Goal: Check status: Check status

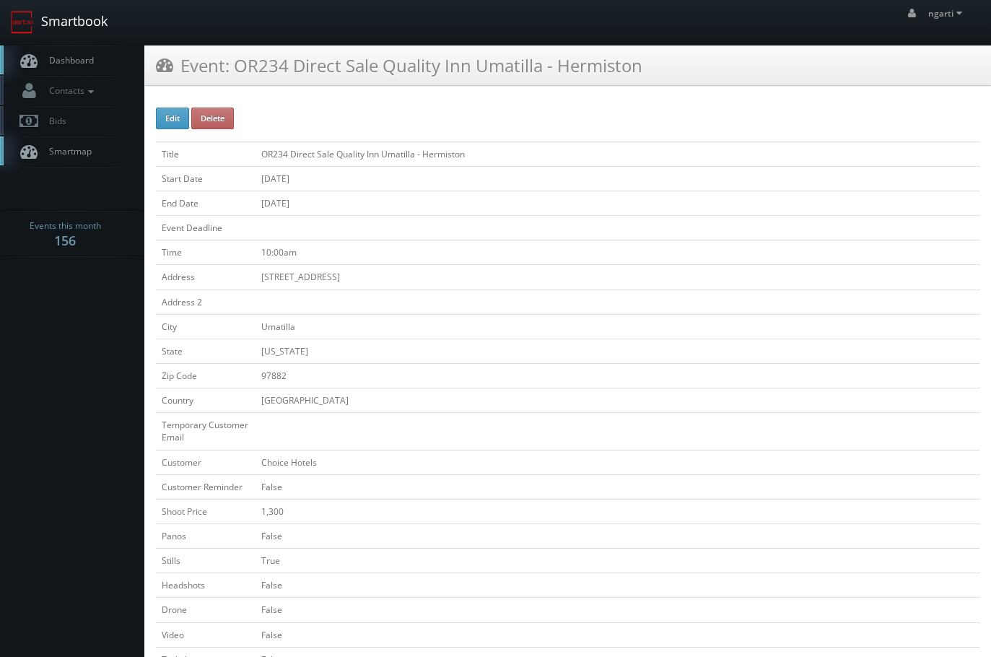
click at [66, 25] on link "Smartbook" at bounding box center [59, 22] width 118 height 45
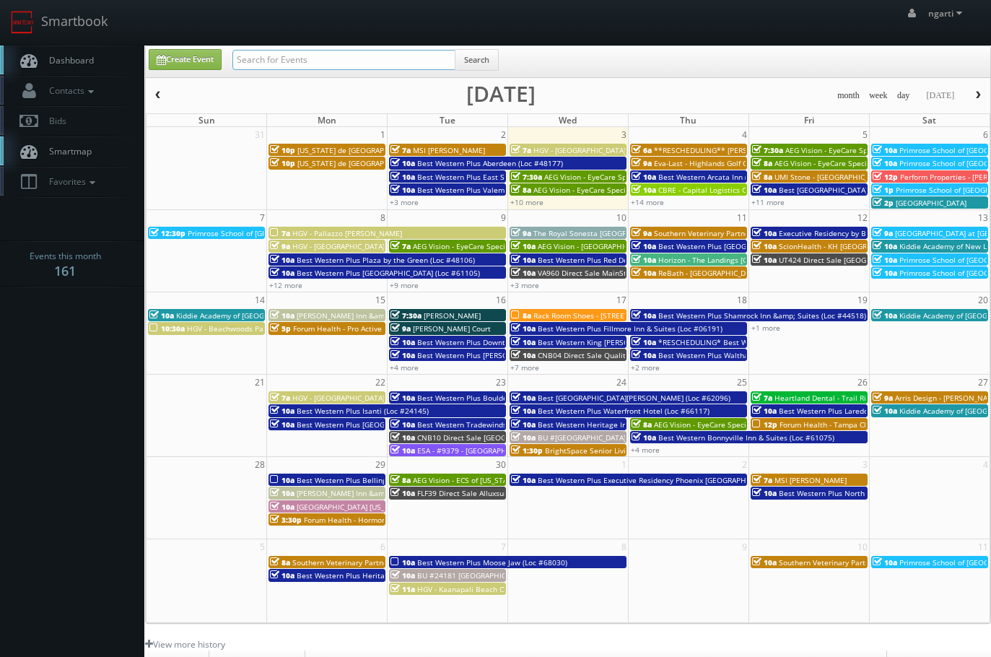
click at [267, 64] on input "text" at bounding box center [343, 60] width 223 height 20
paste input "11187"
type input "11187"
click at [486, 59] on button "Search" at bounding box center [477, 60] width 44 height 22
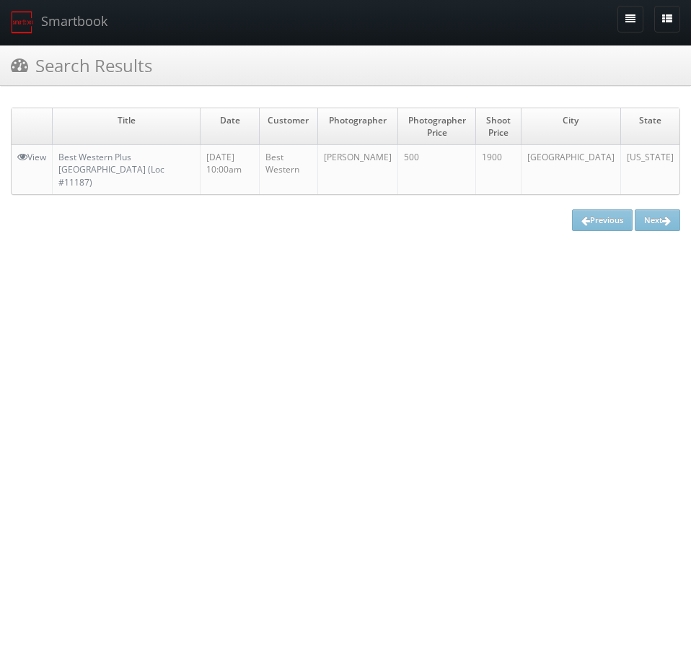
click at [167, 149] on td "Best Western Plus [GEOGRAPHIC_DATA] (Loc #11187)" at bounding box center [127, 169] width 148 height 49
click at [164, 156] on link "Best Western Plus Richmond Hill Inn (Loc #11187)" at bounding box center [111, 169] width 106 height 37
